Goal: Find specific page/section: Find specific page/section

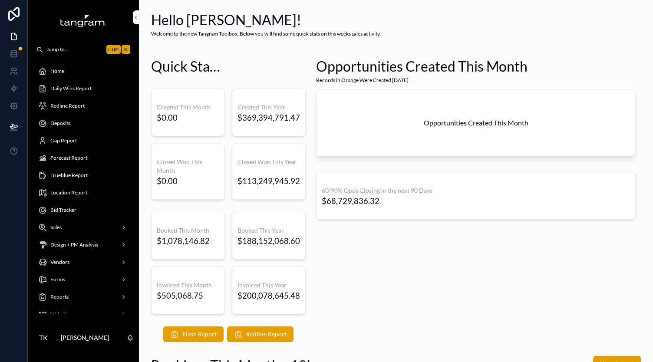
click at [354, 266] on div "Opportunities Created This Month Records in Orange Were Created [DATE] Opportun…" at bounding box center [476, 199] width 330 height 292
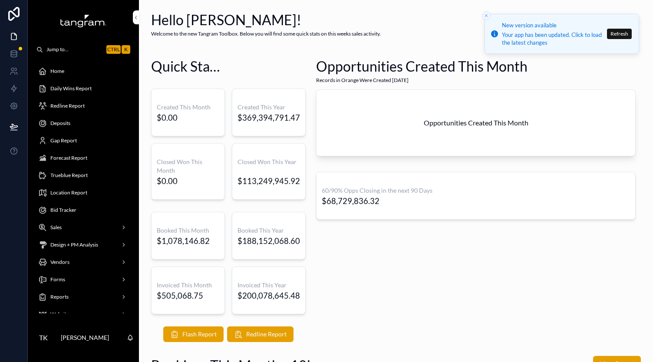
click at [57, 109] on span "Redline Report" at bounding box center [67, 105] width 34 height 7
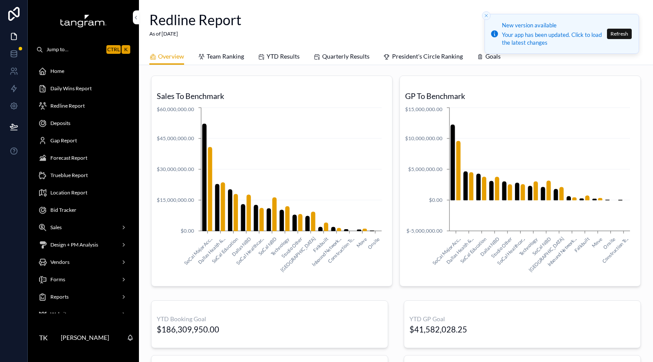
click at [340, 64] on link "Quarterly Results" at bounding box center [341, 57] width 56 height 17
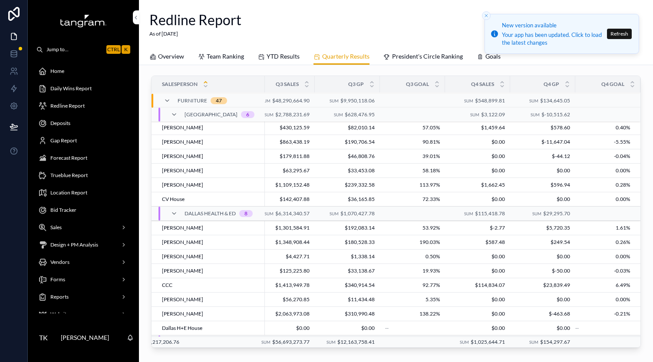
scroll to position [0, 418]
click at [166, 98] on icon "scrollable content" at bounding box center [167, 100] width 7 height 7
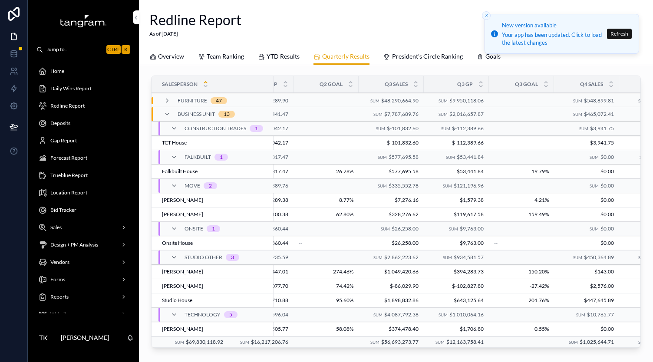
scroll to position [0, 306]
click at [179, 58] on span "Overview" at bounding box center [171, 56] width 26 height 9
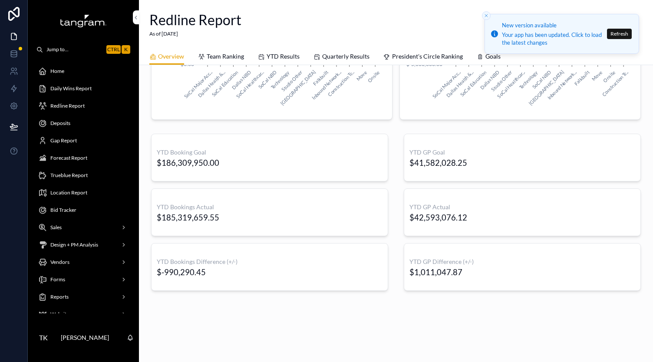
scroll to position [165, 0]
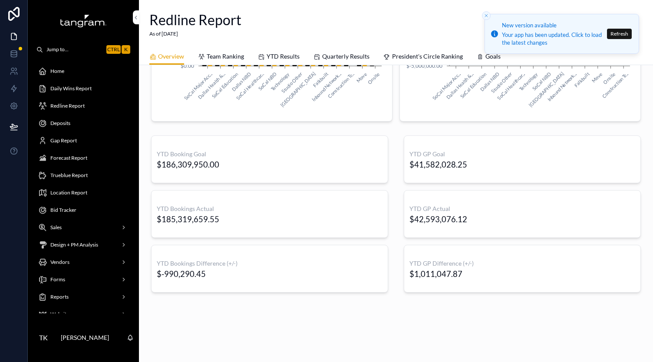
click at [391, 232] on div "YTD Booking Goal $186,309,950.00 YTD Bookings Actual $185,319,659.55 YTD Bookin…" at bounding box center [396, 214] width 500 height 164
click at [69, 111] on div "Redline Report" at bounding box center [83, 106] width 90 height 14
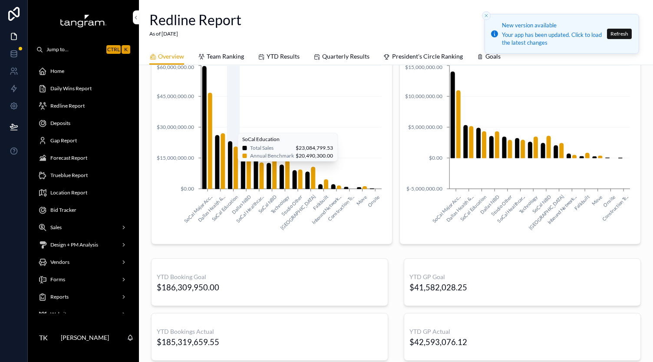
scroll to position [48, 0]
